Goal: Task Accomplishment & Management: Manage account settings

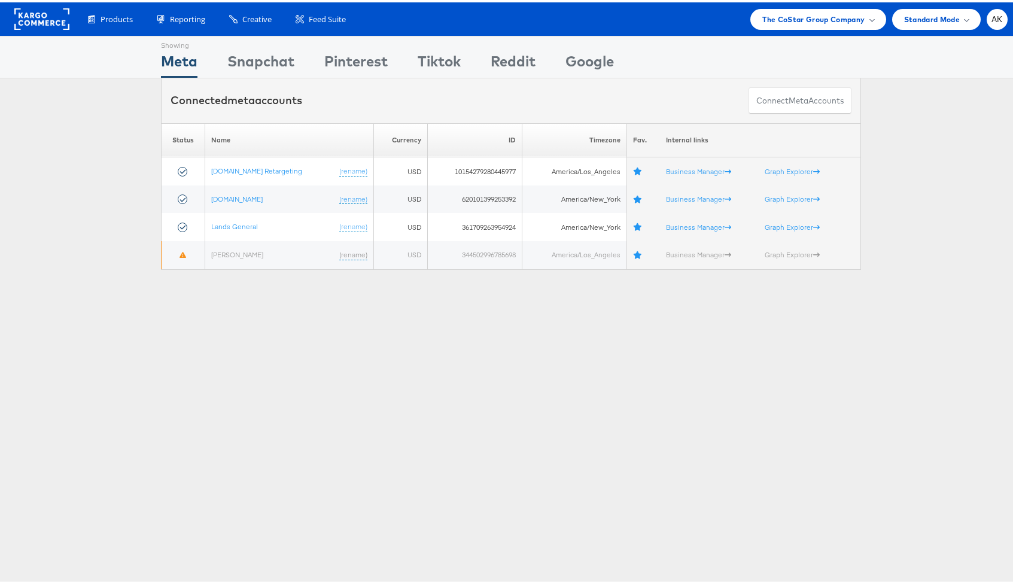
click at [829, 28] on div "Products Product Catalogs Enhance Your Product Catalog, Map Them to Publishers,…" at bounding box center [511, 17] width 1022 height 34
click at [828, 21] on span "The CoStar Group Company" at bounding box center [814, 17] width 102 height 13
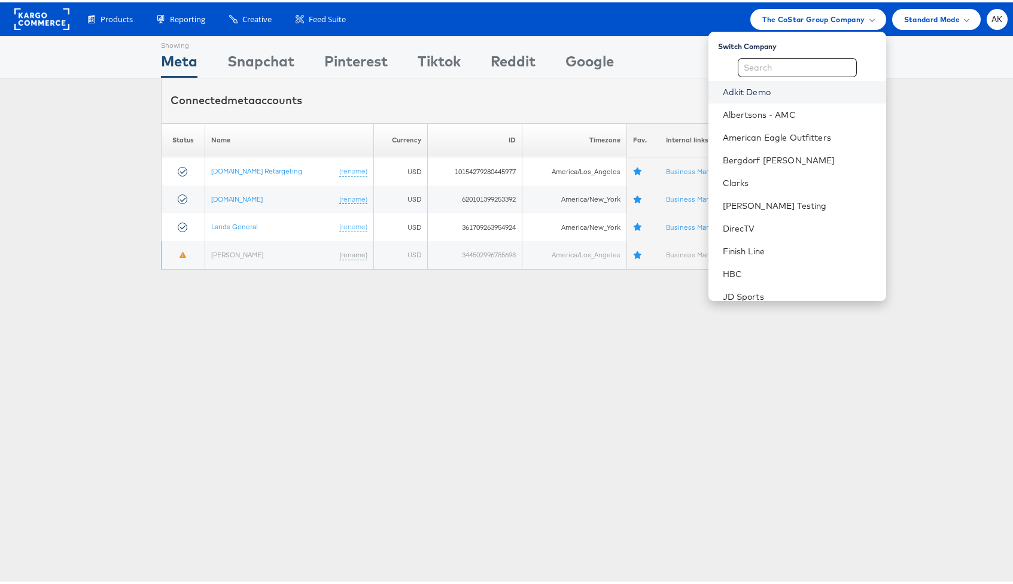
click at [778, 95] on link "Adkit Demo" at bounding box center [800, 90] width 154 height 12
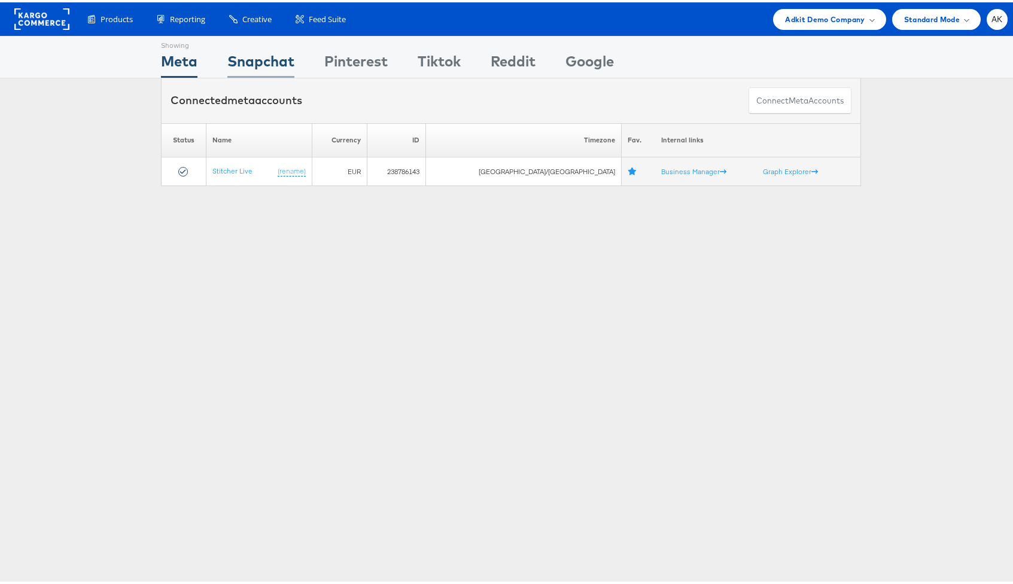
click at [284, 57] on div "Snapchat" at bounding box center [260, 61] width 67 height 27
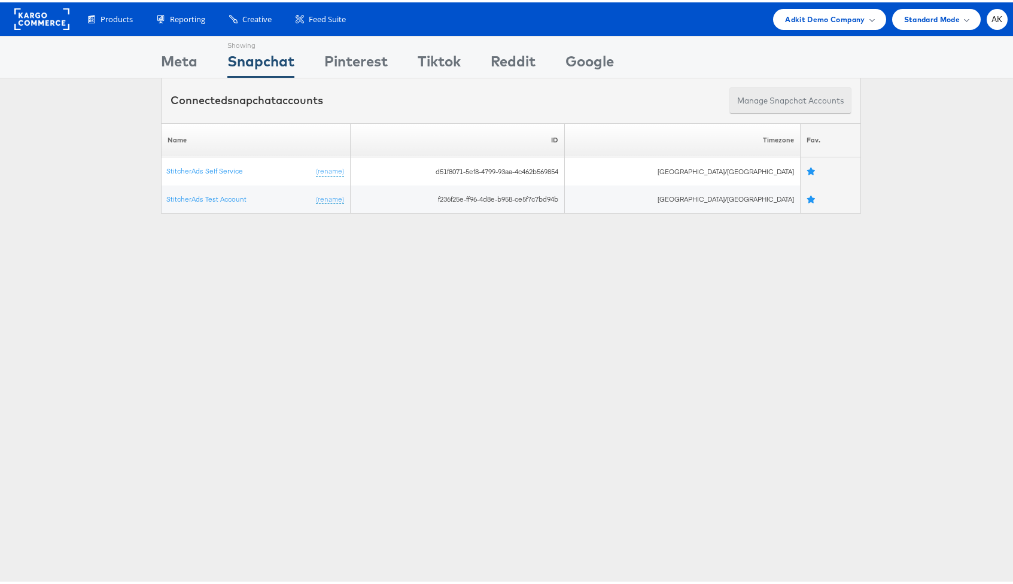
click at [798, 92] on button "Manage Snapchat Accounts" at bounding box center [791, 98] width 122 height 27
